Goal: Transaction & Acquisition: Purchase product/service

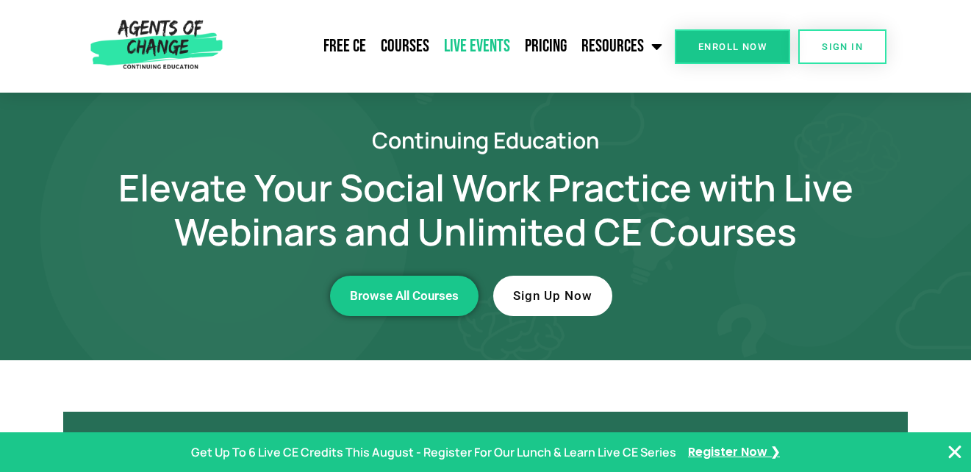
click at [478, 40] on link "Live Events" at bounding box center [476, 46] width 81 height 37
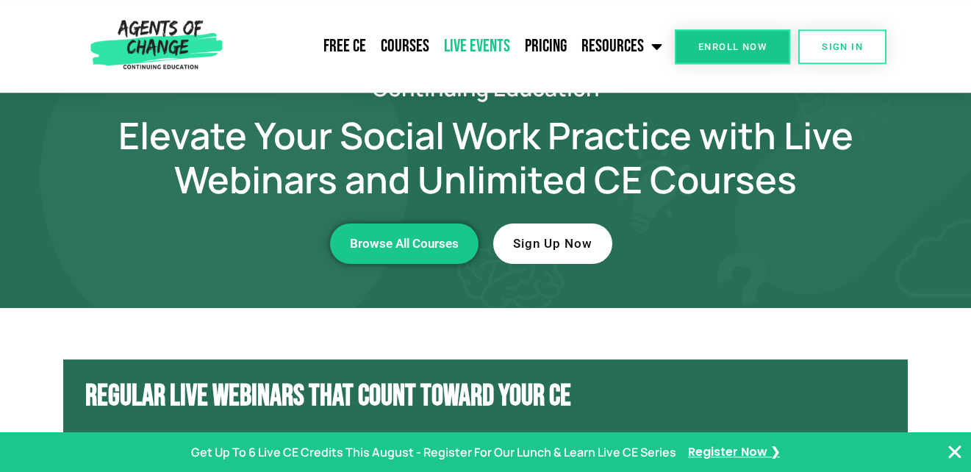
scroll to position [50, 0]
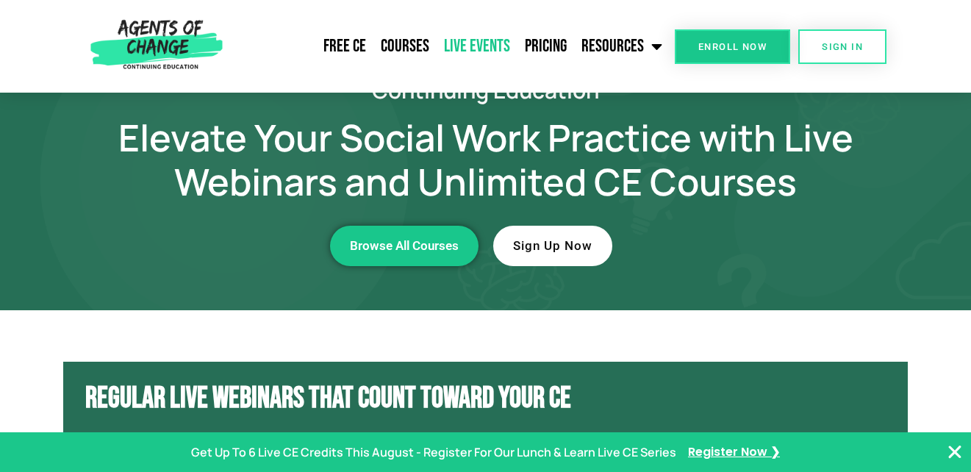
click at [730, 43] on span "Enroll Now" at bounding box center [732, 47] width 68 height 10
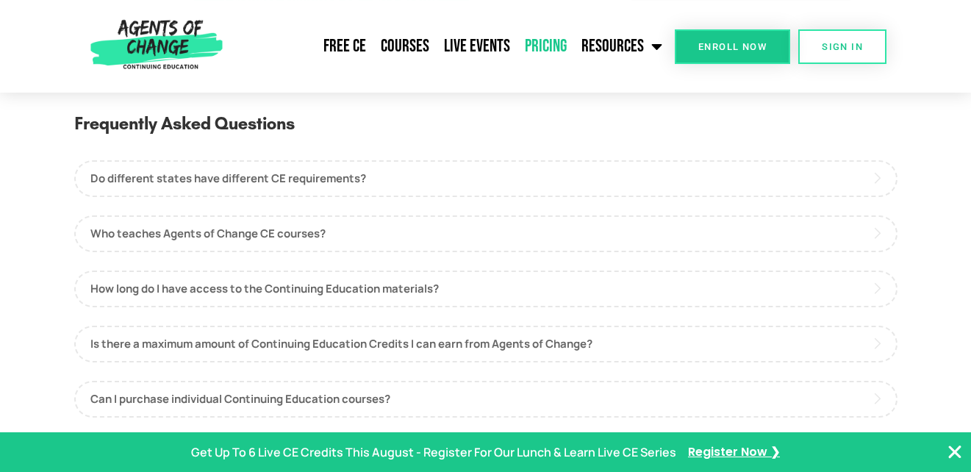
scroll to position [712, 0]
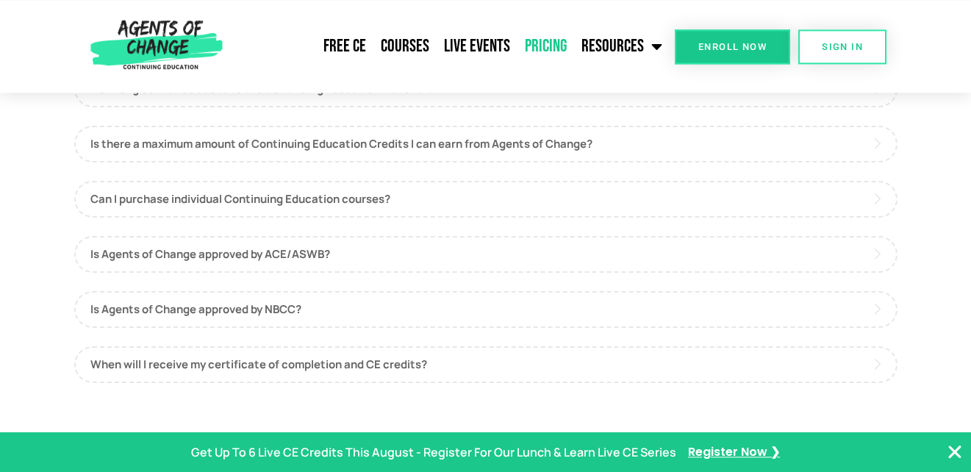
drag, startPoint x: 978, startPoint y: 466, endPoint x: 834, endPoint y: 357, distance: 180.5
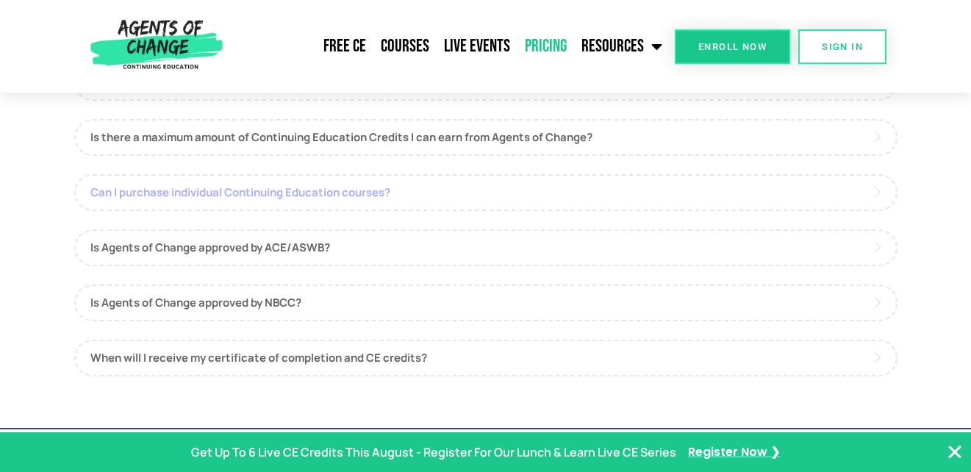
click at [288, 195] on link "Can I purchase individual Continuing Education courses?" at bounding box center [485, 192] width 823 height 37
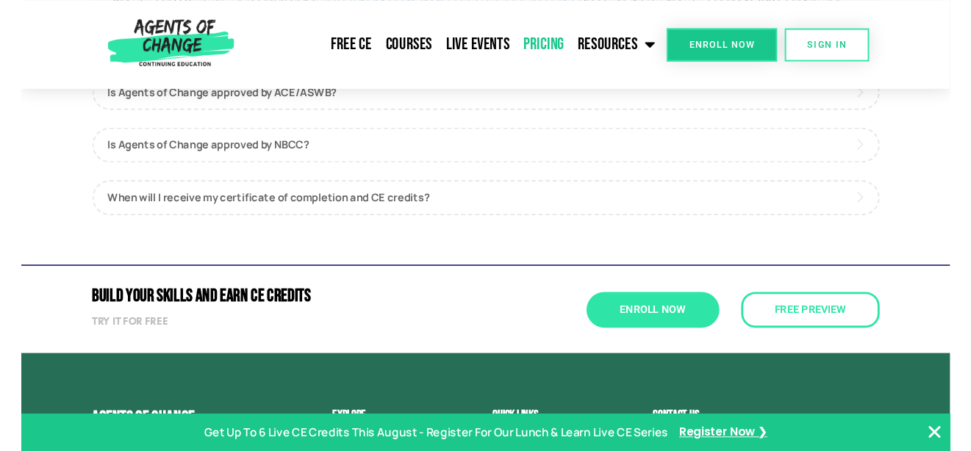
scroll to position [1162, 0]
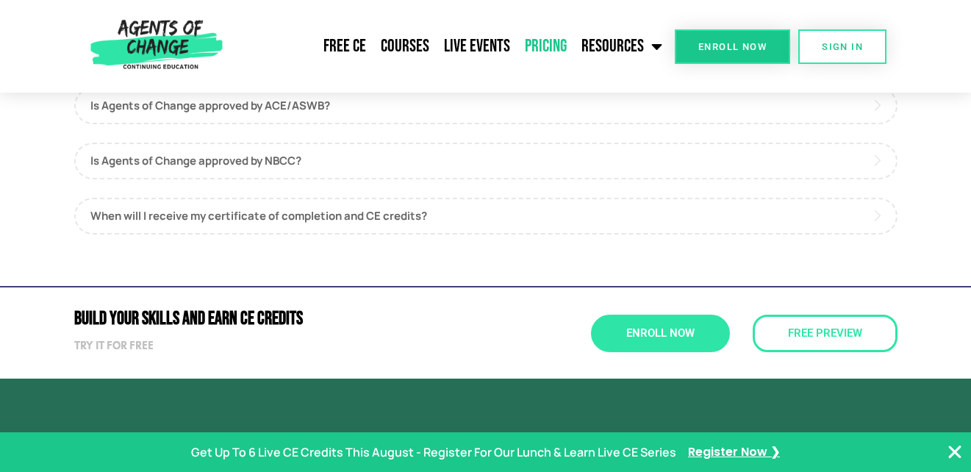
drag, startPoint x: 977, startPoint y: 5, endPoint x: 810, endPoint y: -44, distance: 173.9
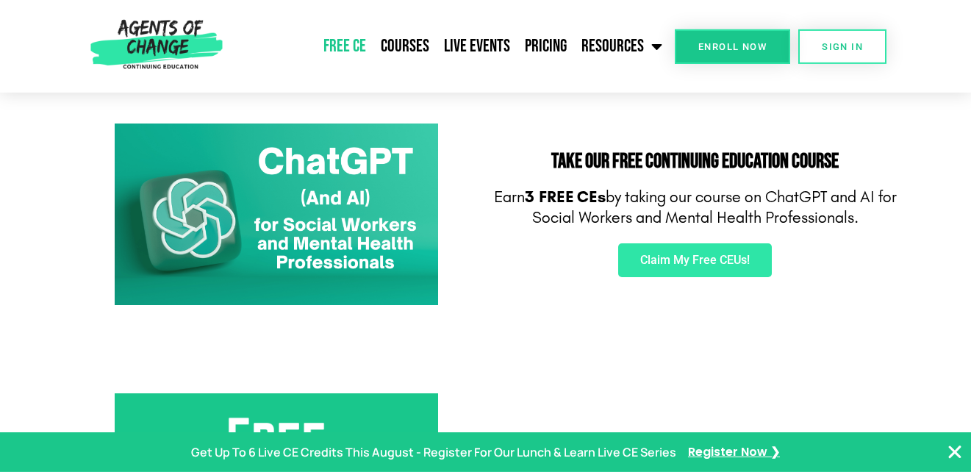
scroll to position [237, 0]
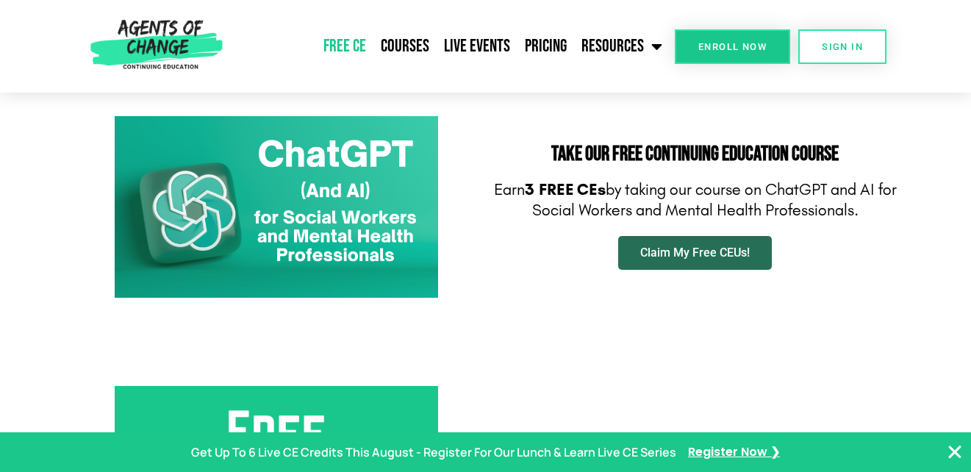
click at [716, 247] on span "Claim My Free CEUs!" at bounding box center [694, 253] width 109 height 12
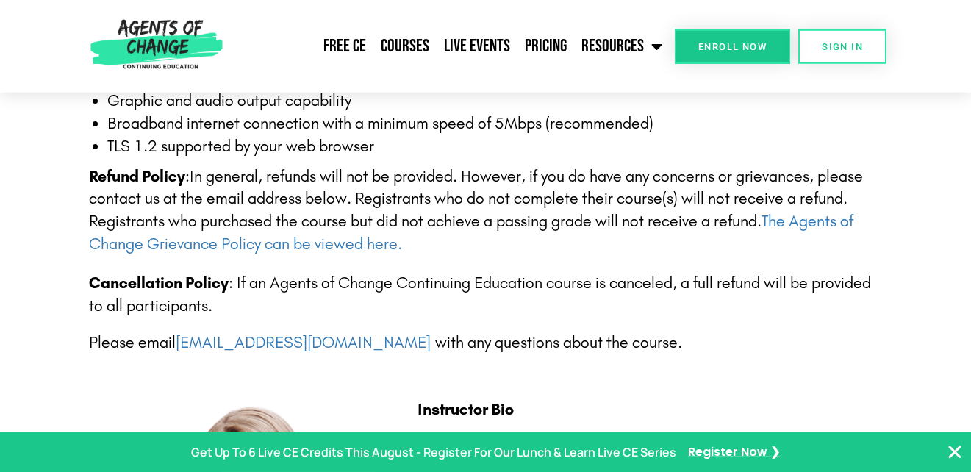
scroll to position [2886, 0]
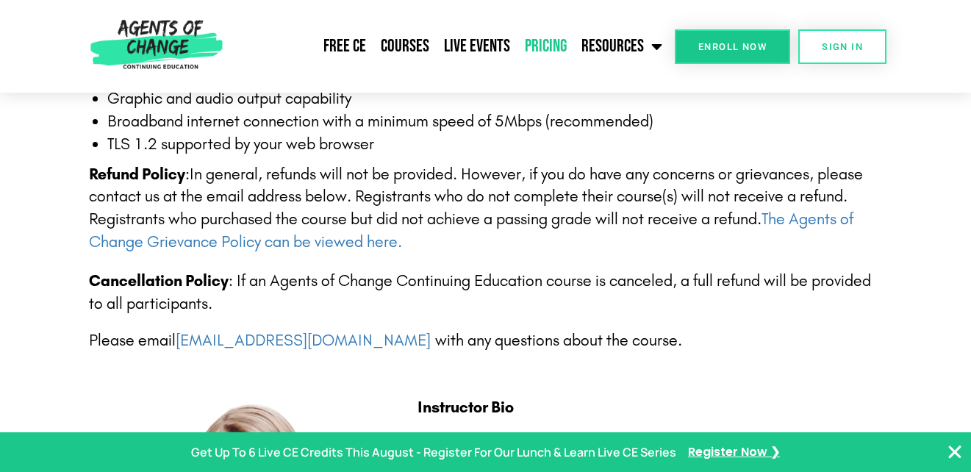
click at [563, 44] on link "Pricing" at bounding box center [545, 46] width 57 height 37
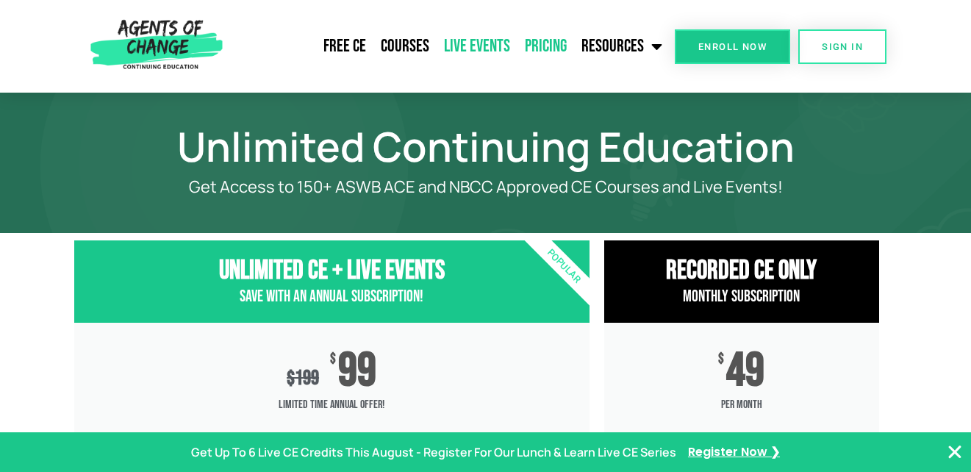
click at [464, 42] on link "Live Events" at bounding box center [476, 46] width 81 height 37
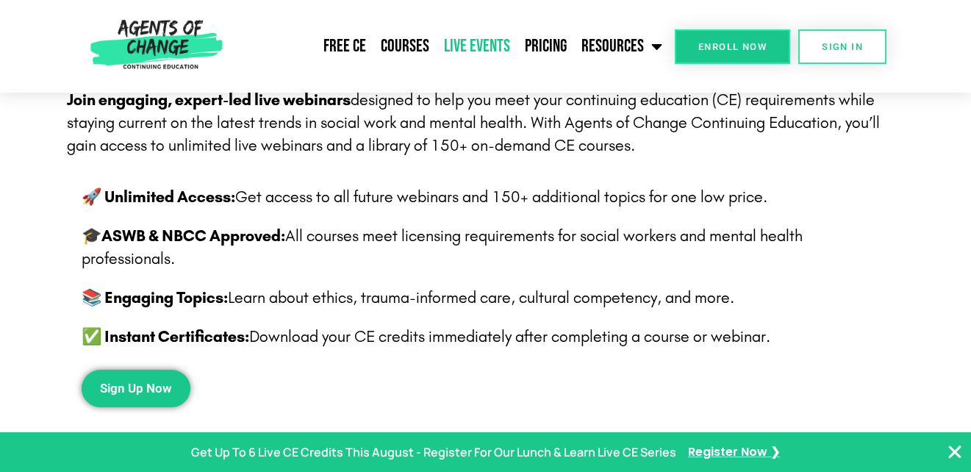
scroll to position [437, 0]
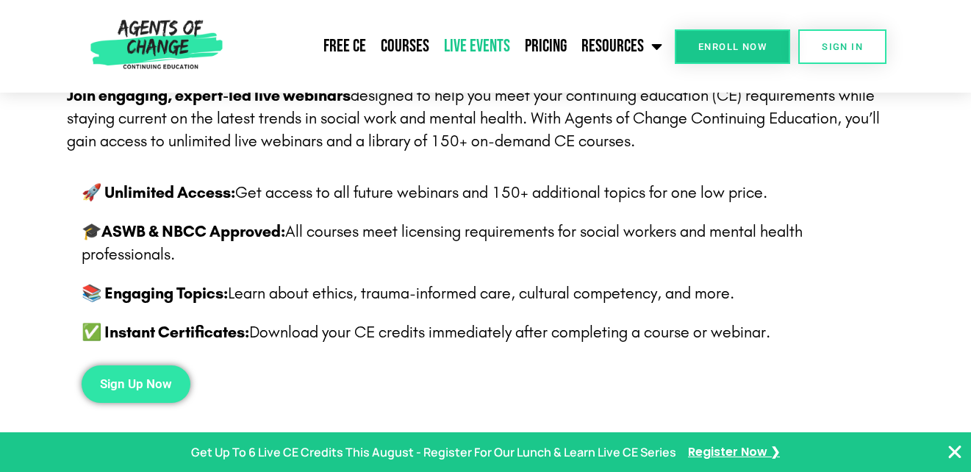
click at [145, 389] on span "Sign Up Now" at bounding box center [136, 384] width 72 height 12
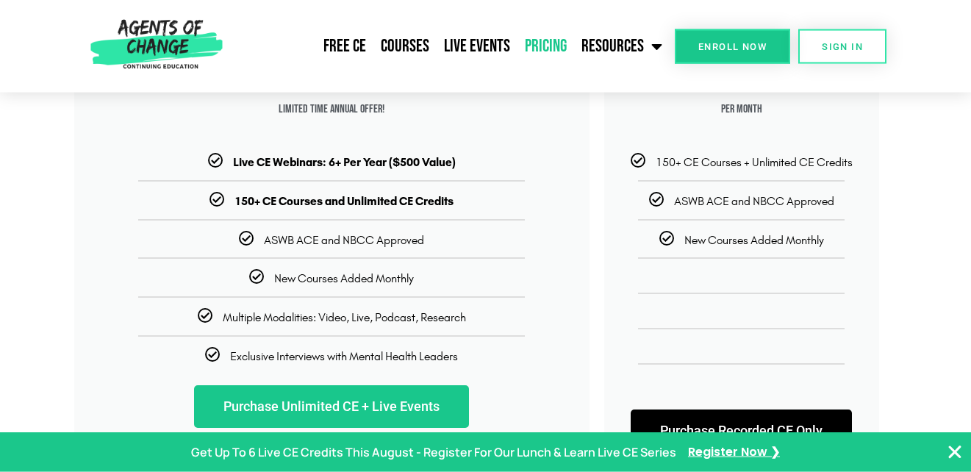
scroll to position [300, 0]
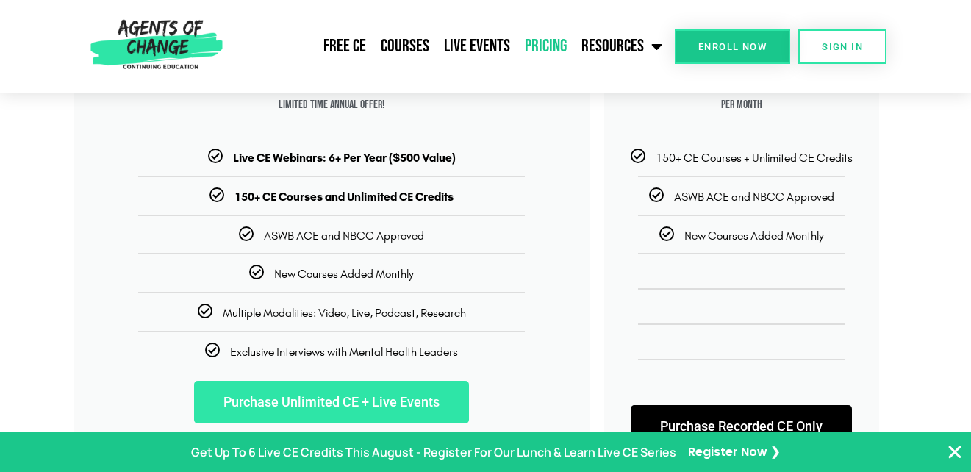
click at [350, 400] on link "Purchase Unlimited CE + Live Events" at bounding box center [331, 402] width 275 height 43
